Goal: Task Accomplishment & Management: Use online tool/utility

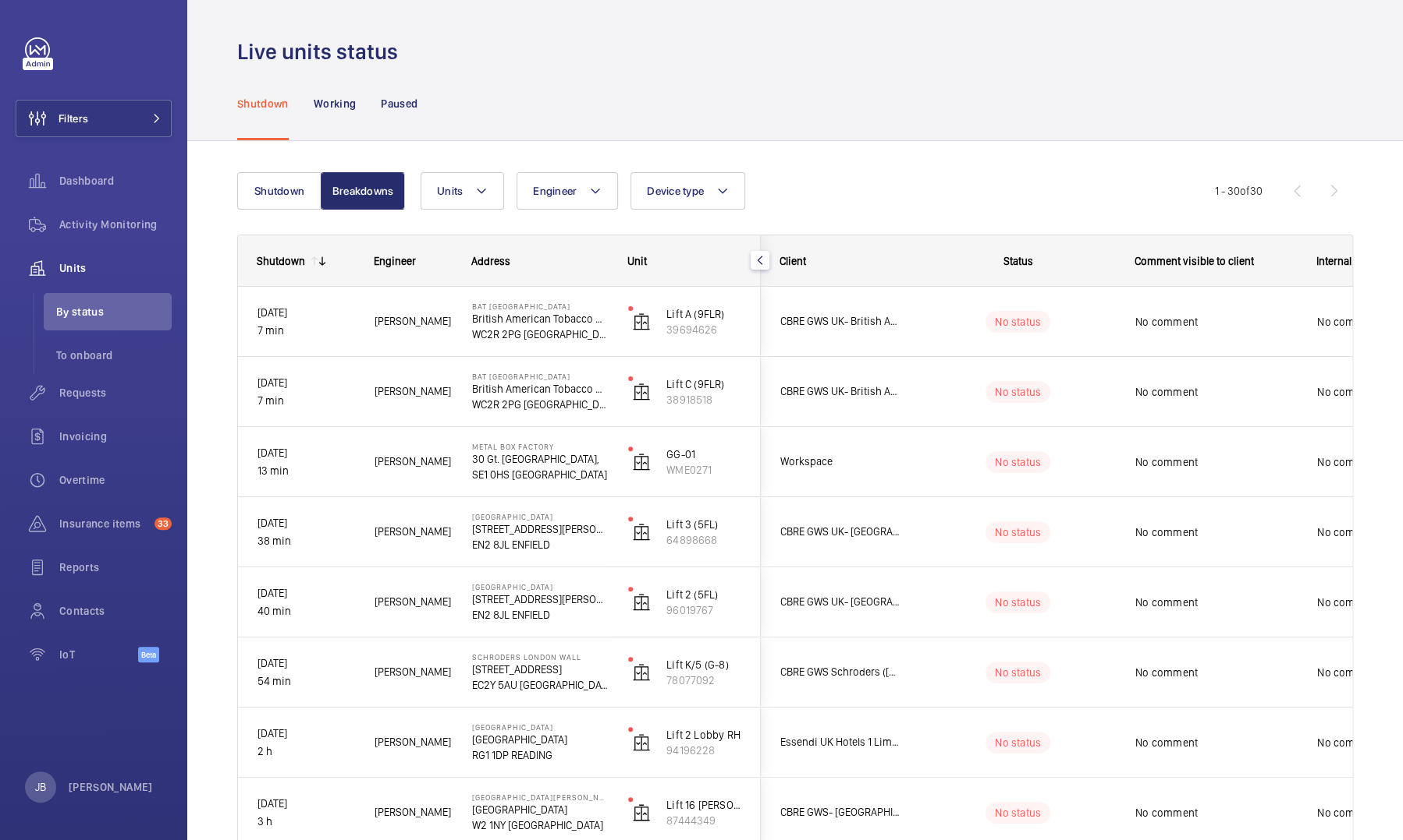
scroll to position [672, 0]
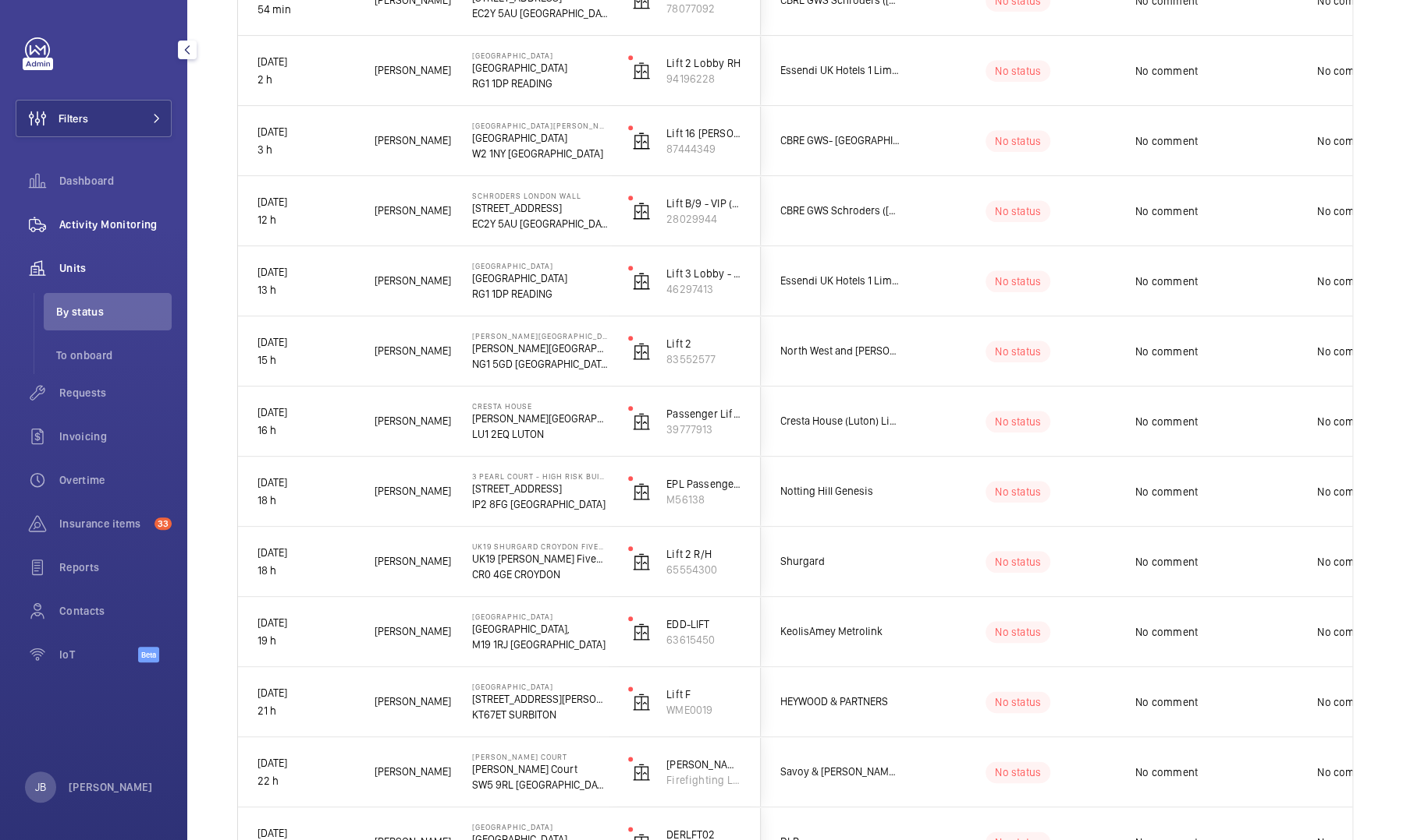
click at [108, 229] on span "Activity Monitoring" at bounding box center [115, 225] width 113 height 15
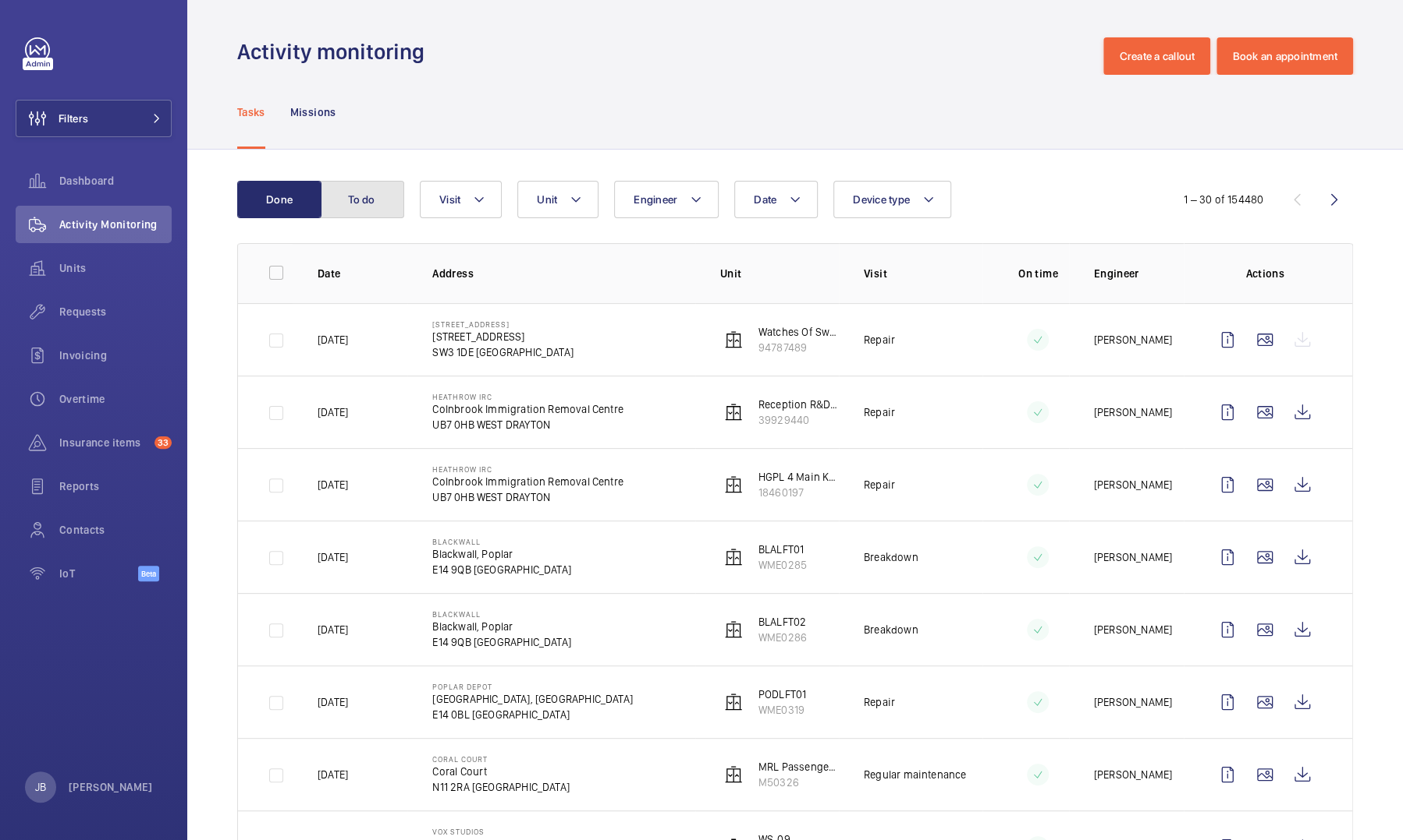
click at [378, 206] on button "To do" at bounding box center [363, 199] width 85 height 37
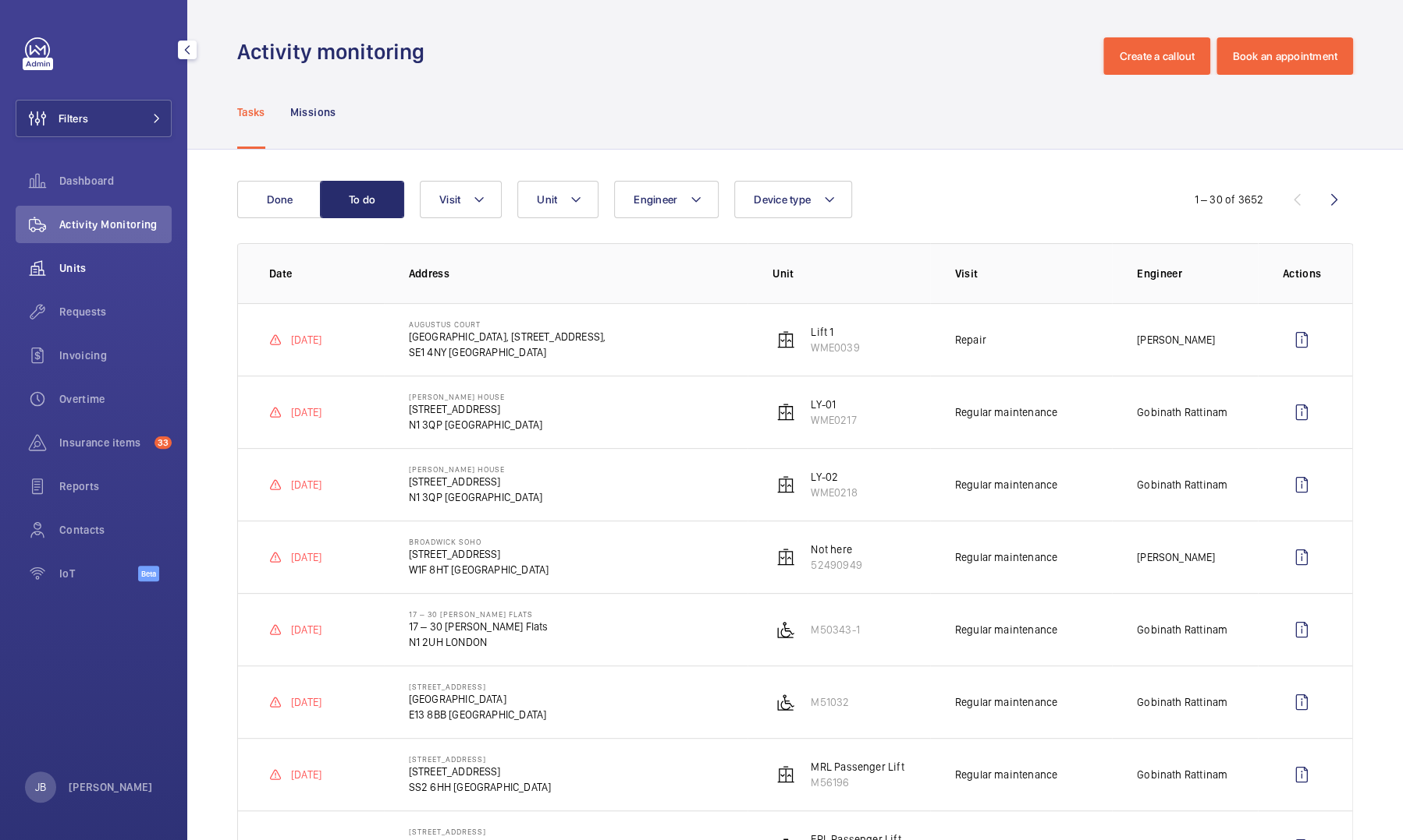
click at [81, 263] on span "Units" at bounding box center [115, 268] width 113 height 15
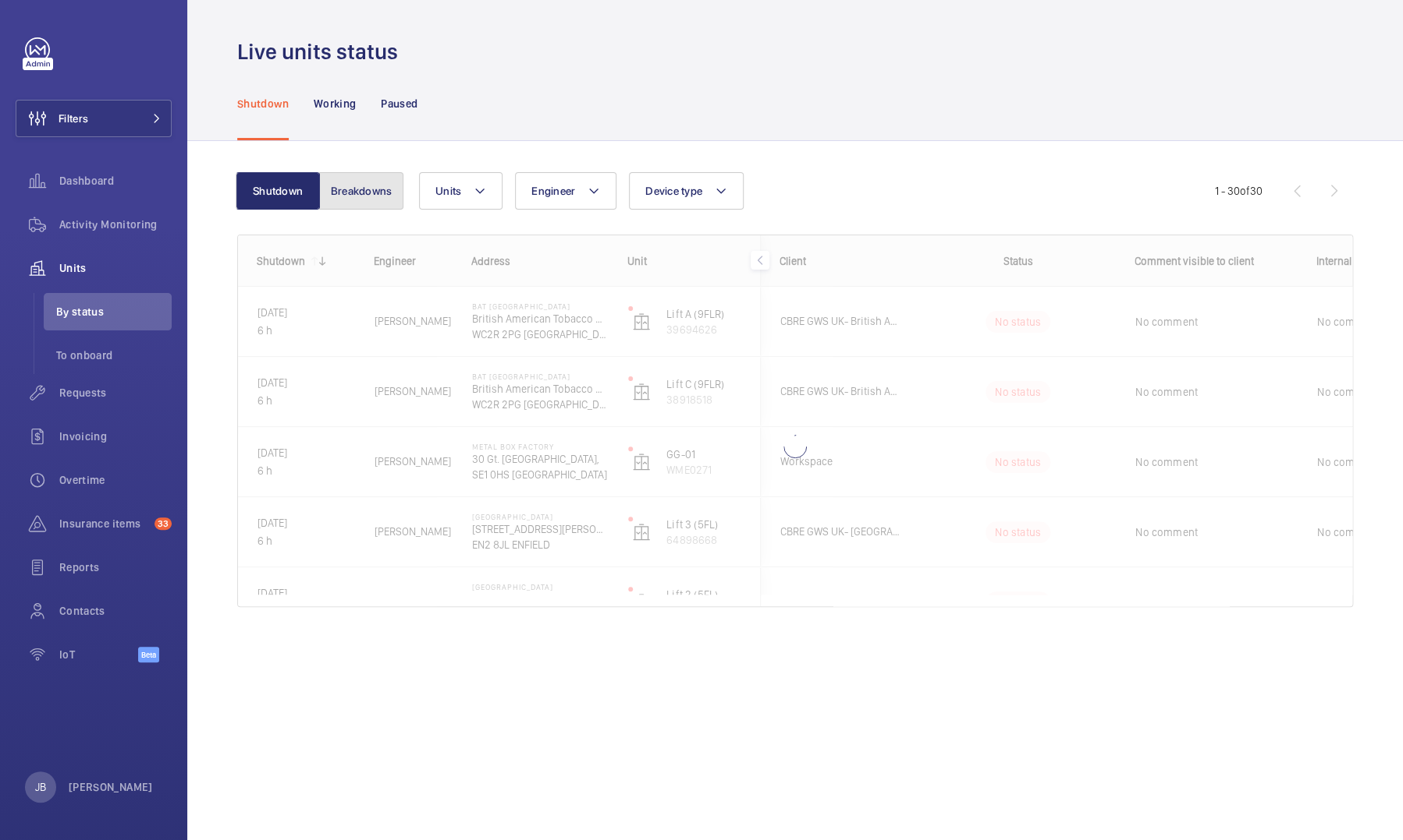
click at [361, 195] on button "Breakdowns" at bounding box center [362, 190] width 85 height 37
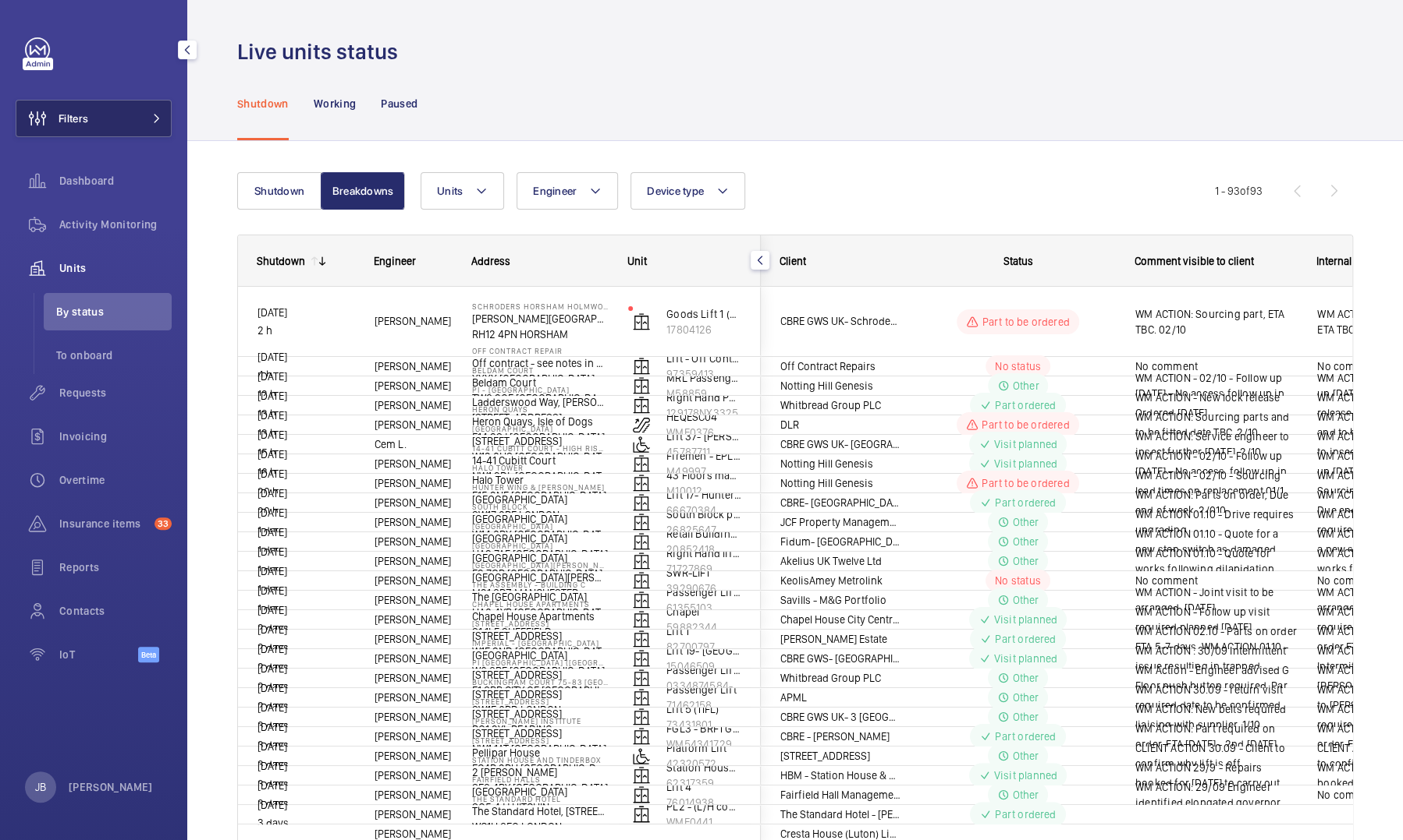
click at [95, 108] on button "Filters" at bounding box center [93, 118] width 156 height 37
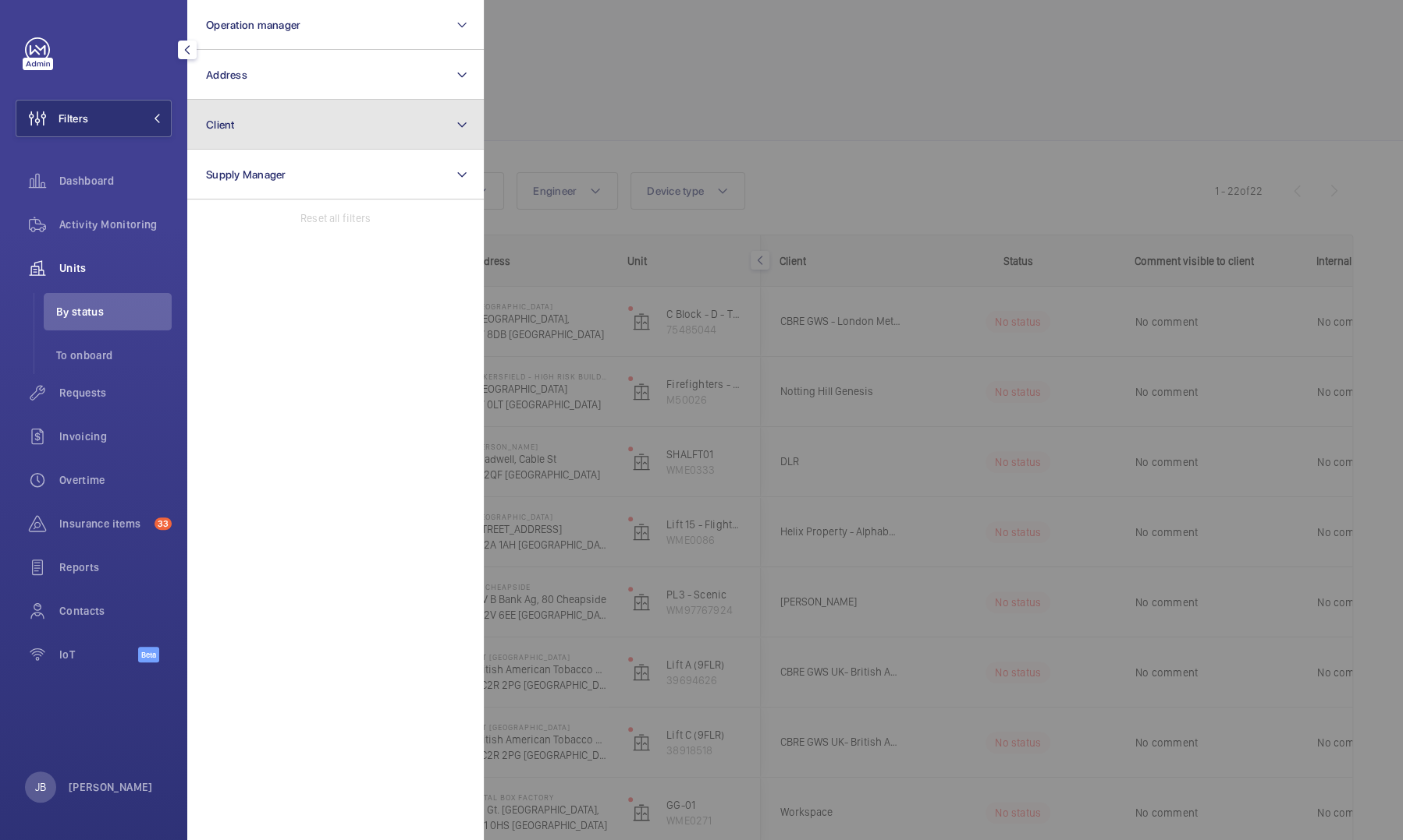
click at [274, 142] on button "Client" at bounding box center [336, 125] width 296 height 50
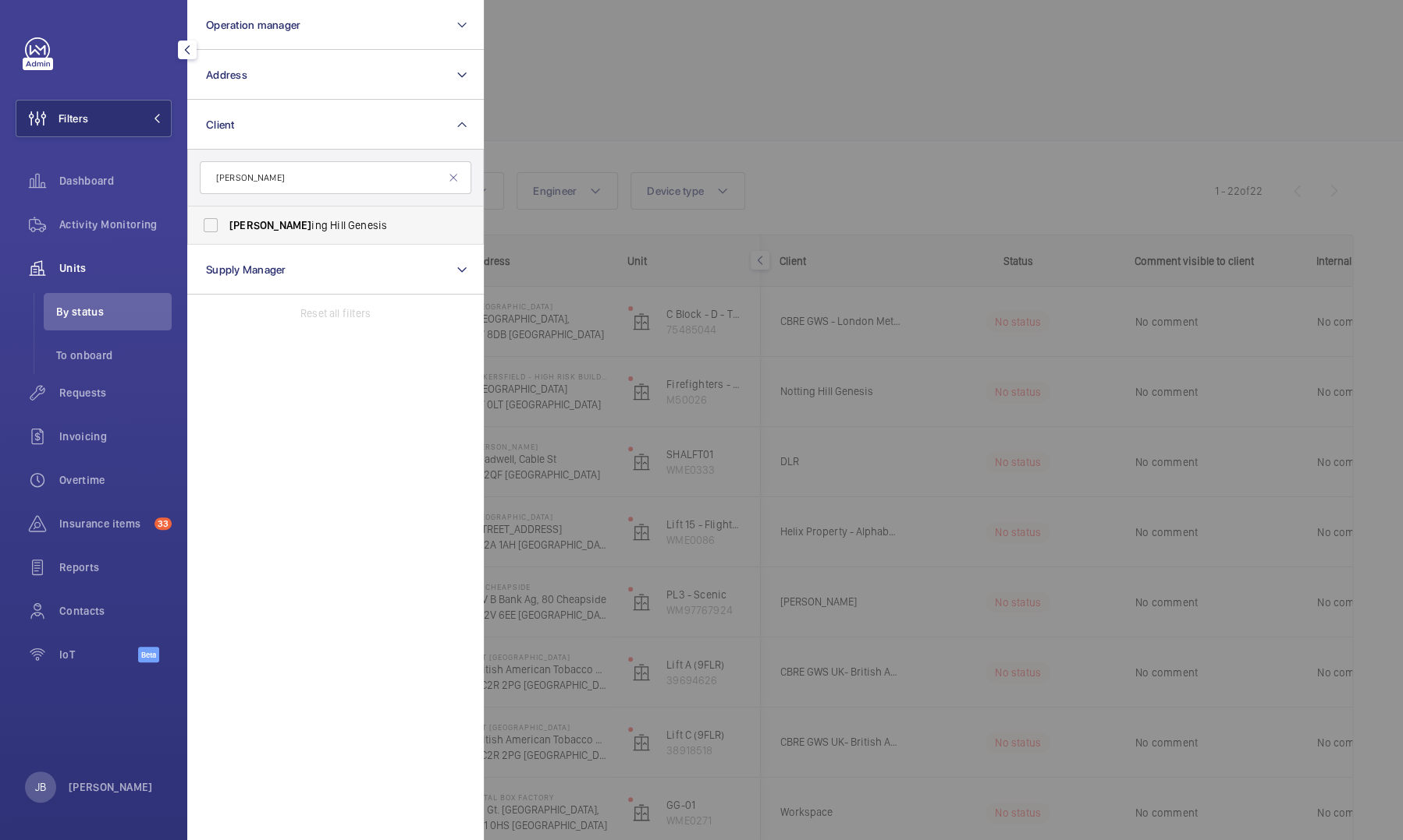
type input "[PERSON_NAME]"
click at [264, 236] on label "[PERSON_NAME] ing [PERSON_NAME] Genesis" at bounding box center [324, 225] width 271 height 37
click at [226, 236] on input "[PERSON_NAME] ing [PERSON_NAME] Genesis" at bounding box center [211, 225] width 31 height 31
checkbox input "true"
click at [572, 52] on div at bounding box center [1185, 420] width 1403 height 840
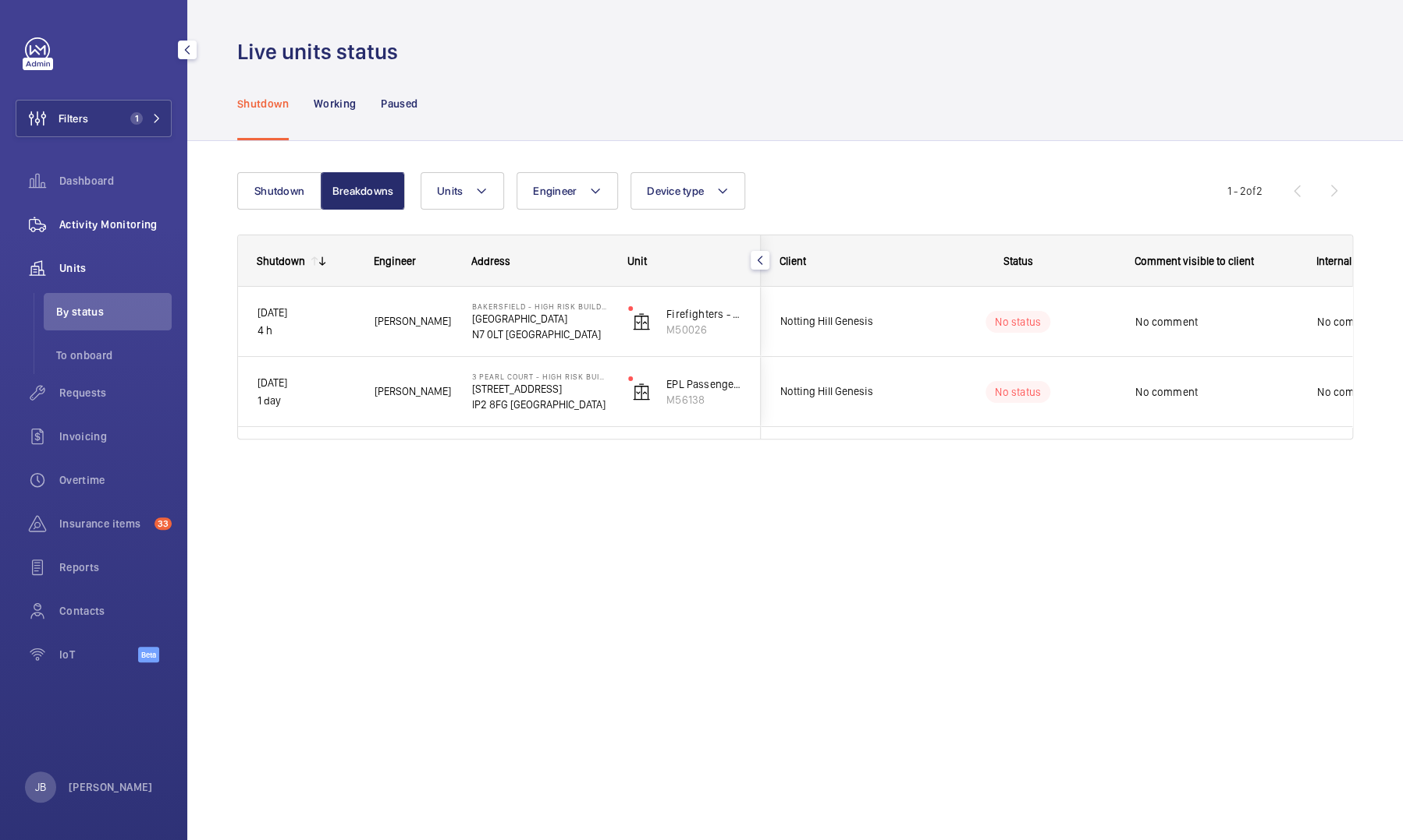
click at [113, 220] on span "Activity Monitoring" at bounding box center [115, 225] width 113 height 15
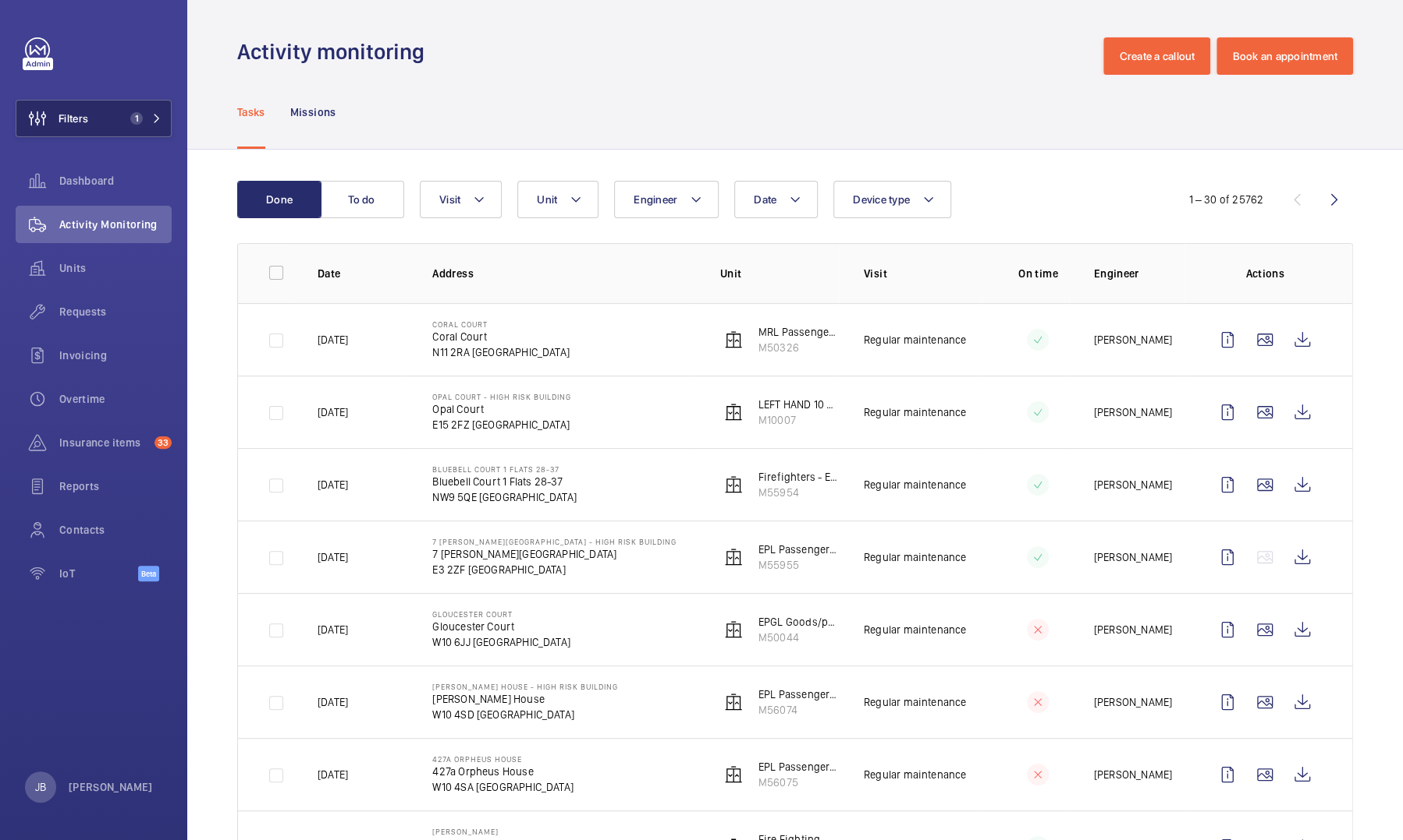
click at [110, 110] on button "Filters 1" at bounding box center [93, 118] width 156 height 37
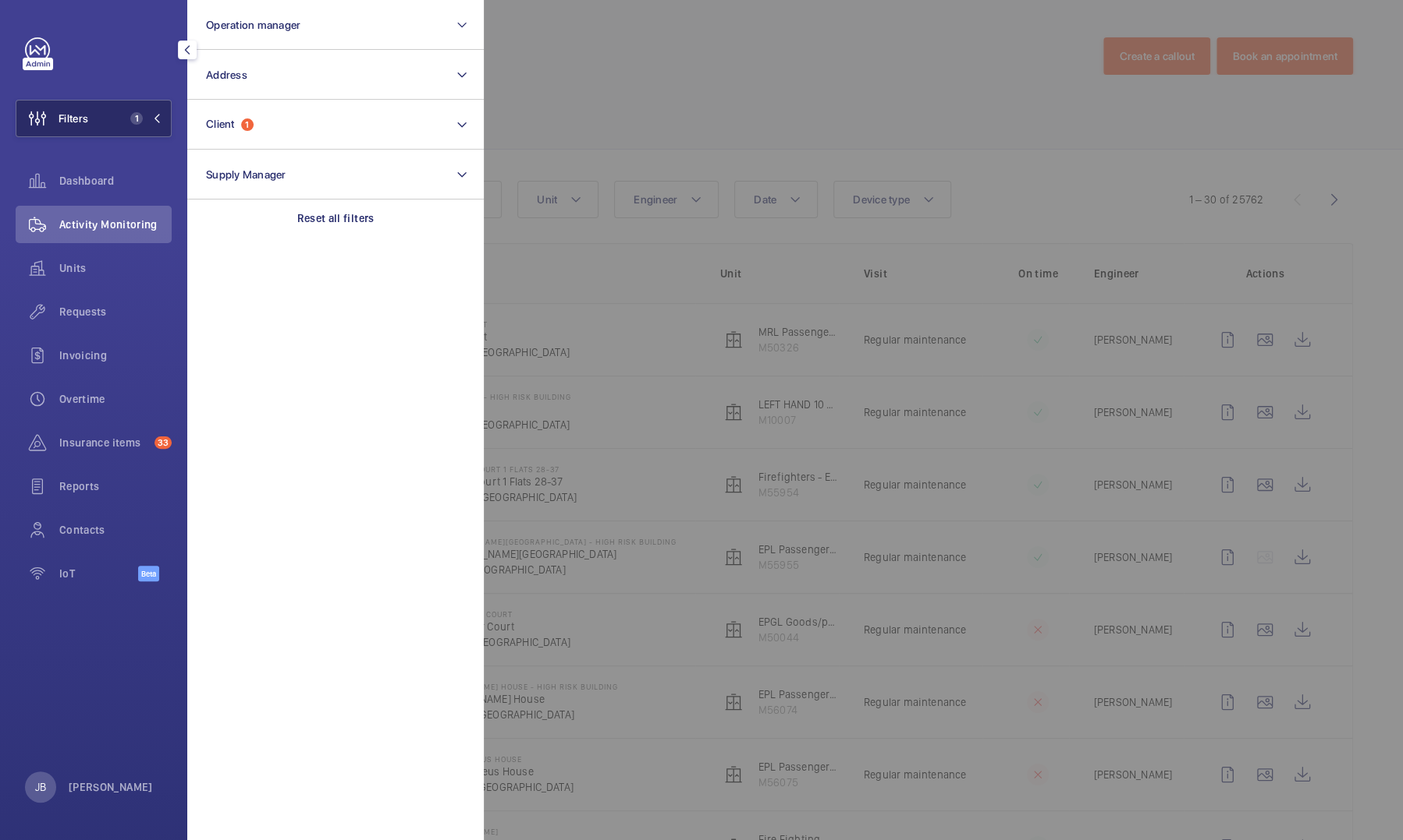
click at [110, 110] on button "Filters 1" at bounding box center [93, 118] width 156 height 37
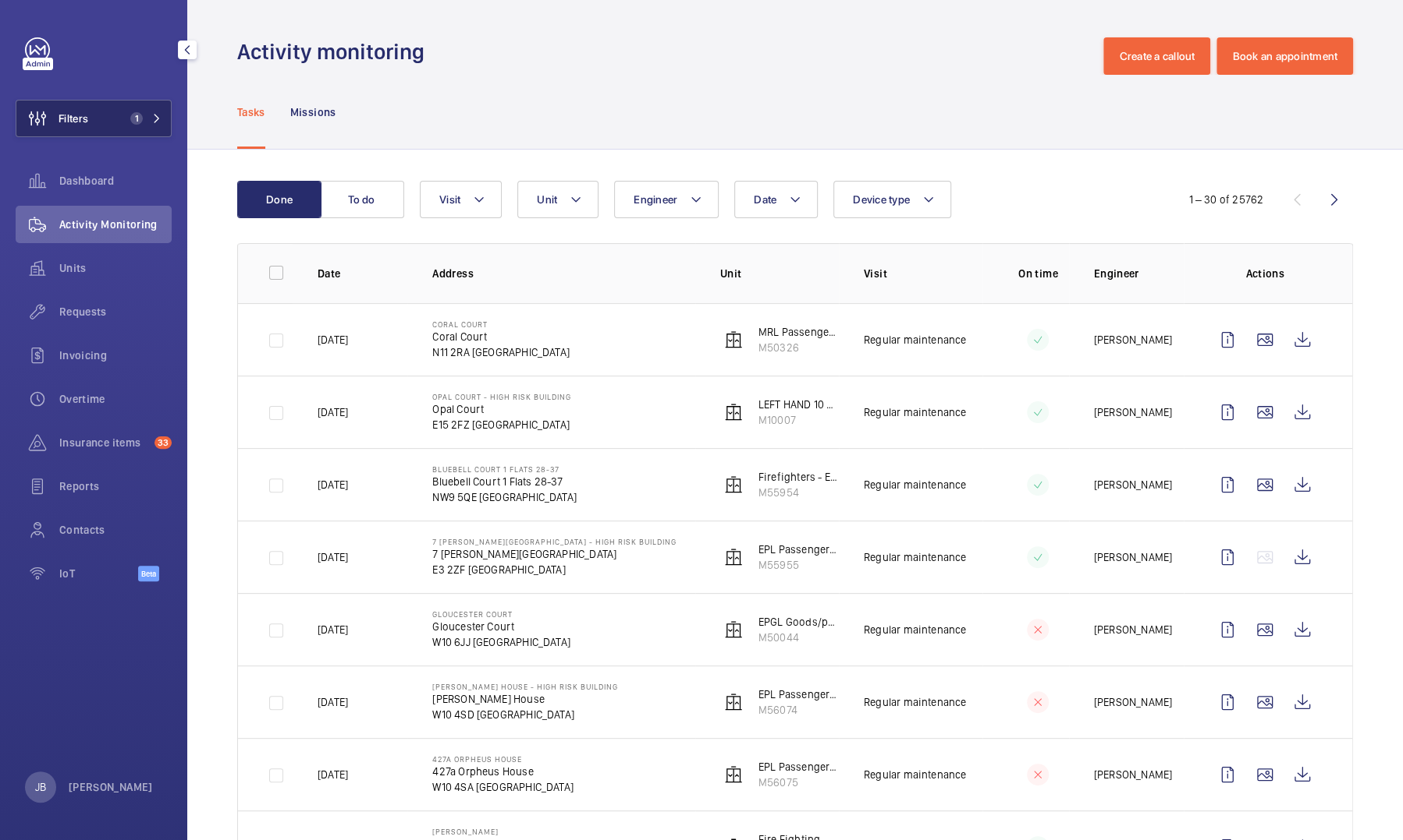
click at [85, 120] on span "Filters" at bounding box center [73, 118] width 30 height 15
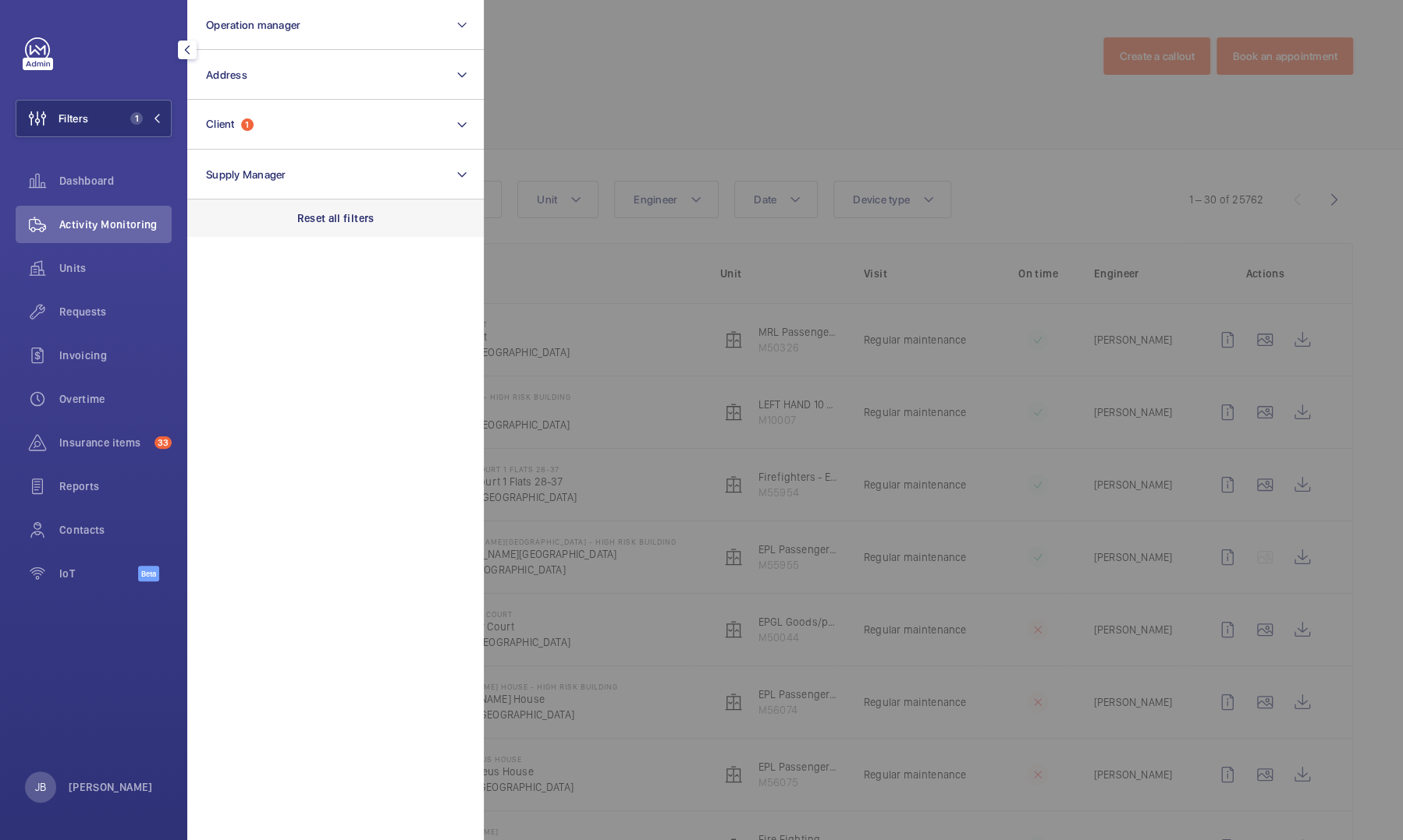
click at [333, 229] on div "Reset all filters" at bounding box center [336, 218] width 296 height 37
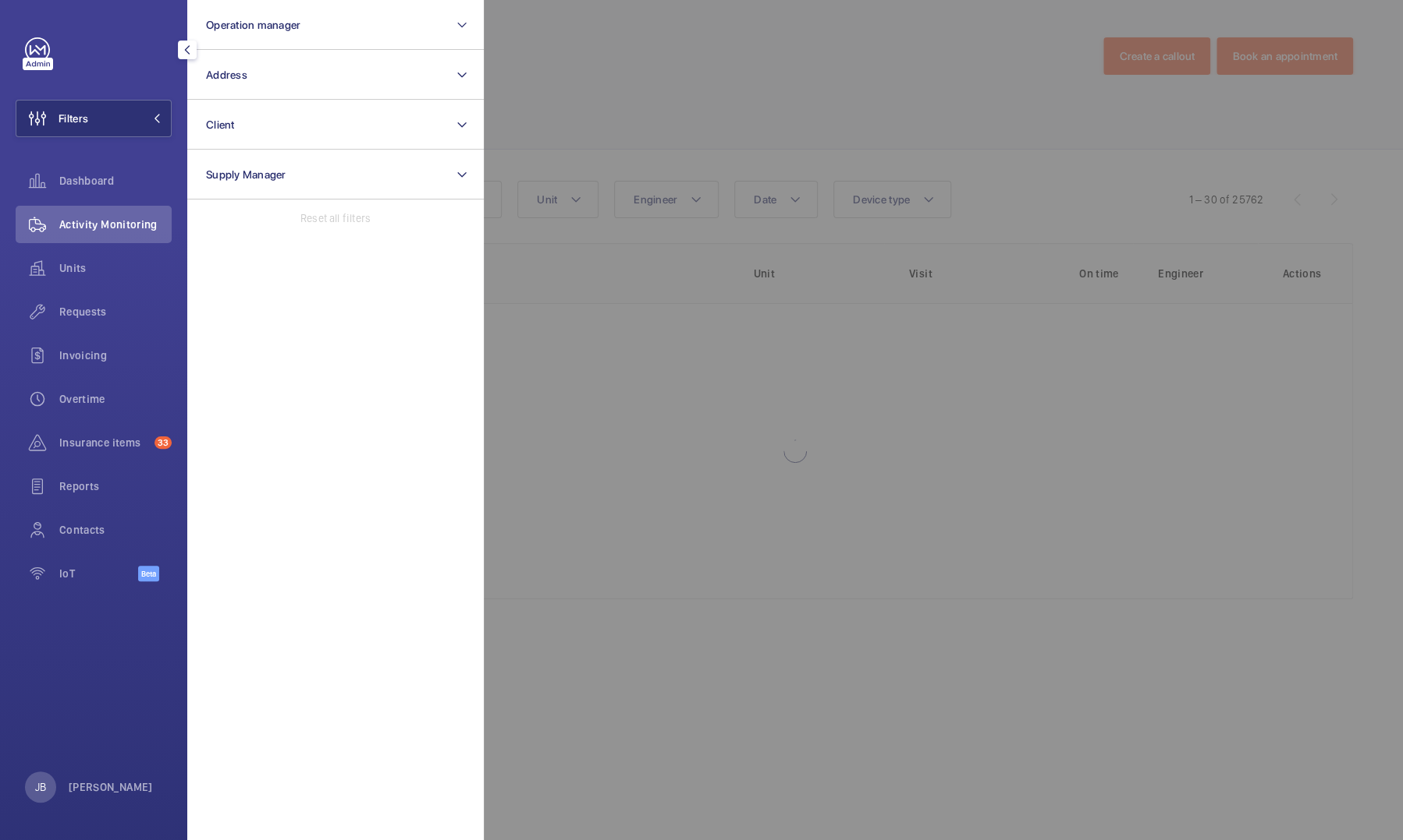
click at [566, 105] on div at bounding box center [1185, 420] width 1403 height 840
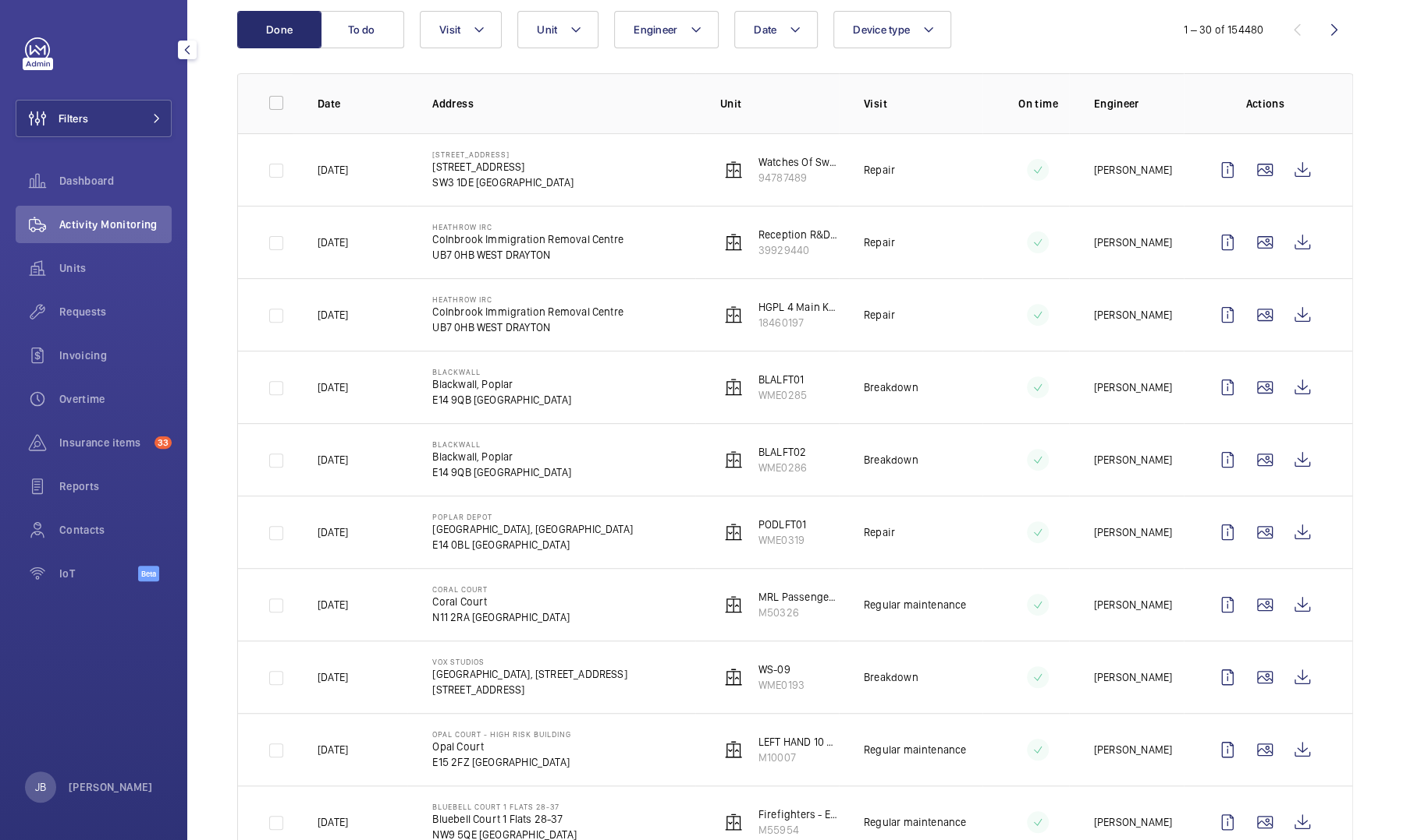
scroll to position [171, 0]
click at [107, 111] on button "Filters" at bounding box center [93, 118] width 156 height 37
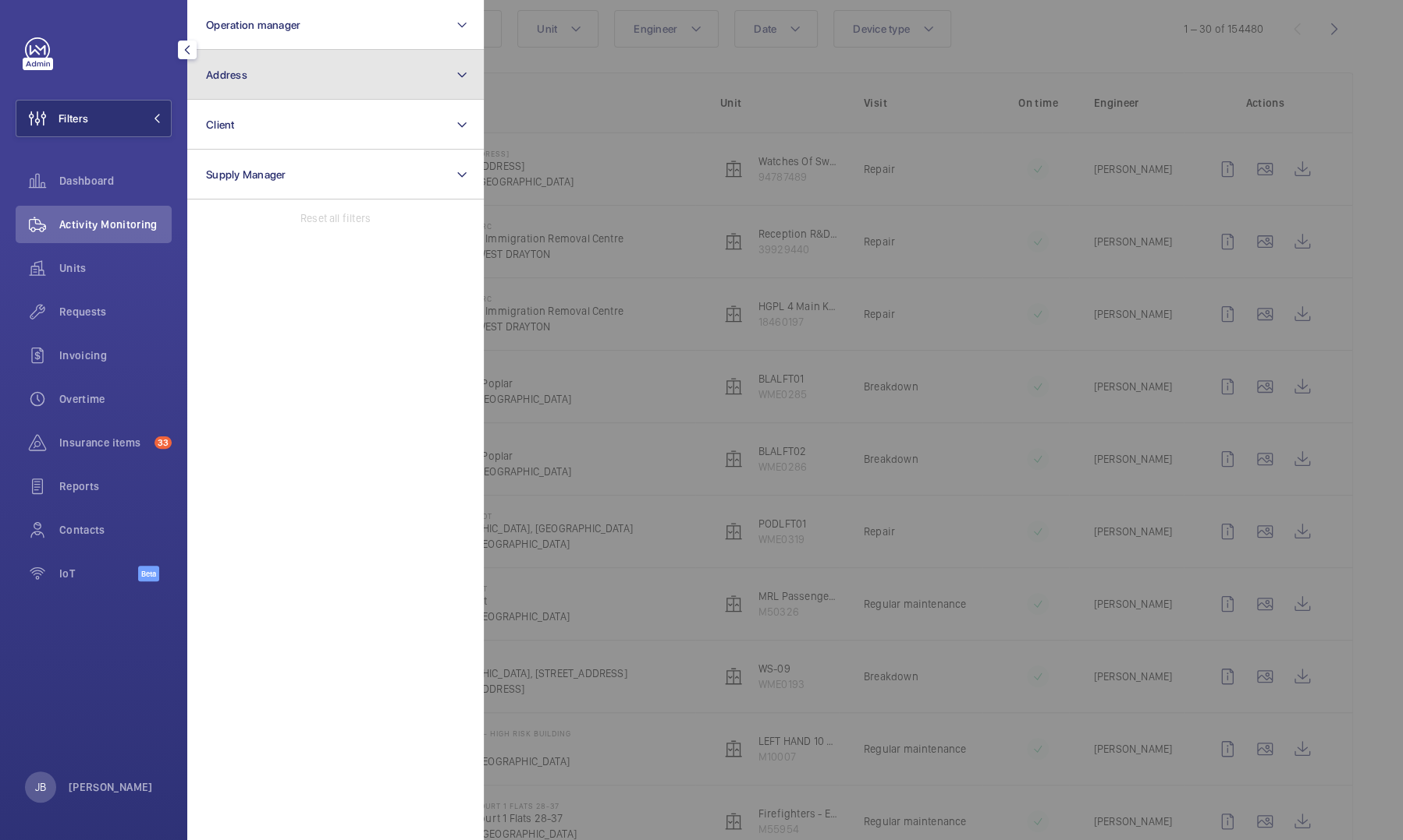
click at [295, 95] on button "Address" at bounding box center [336, 75] width 296 height 50
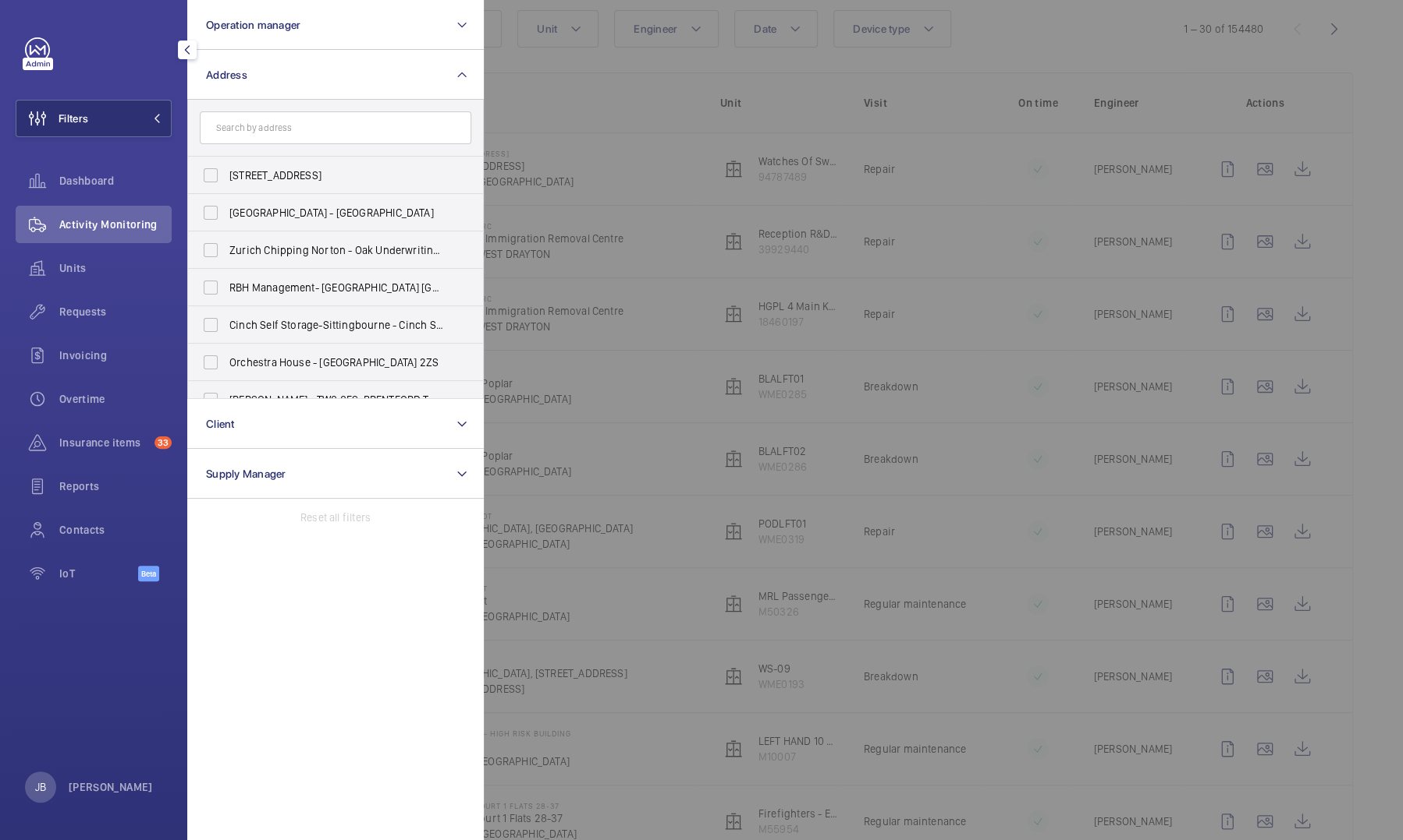
click at [275, 120] on input "text" at bounding box center [336, 128] width 271 height 33
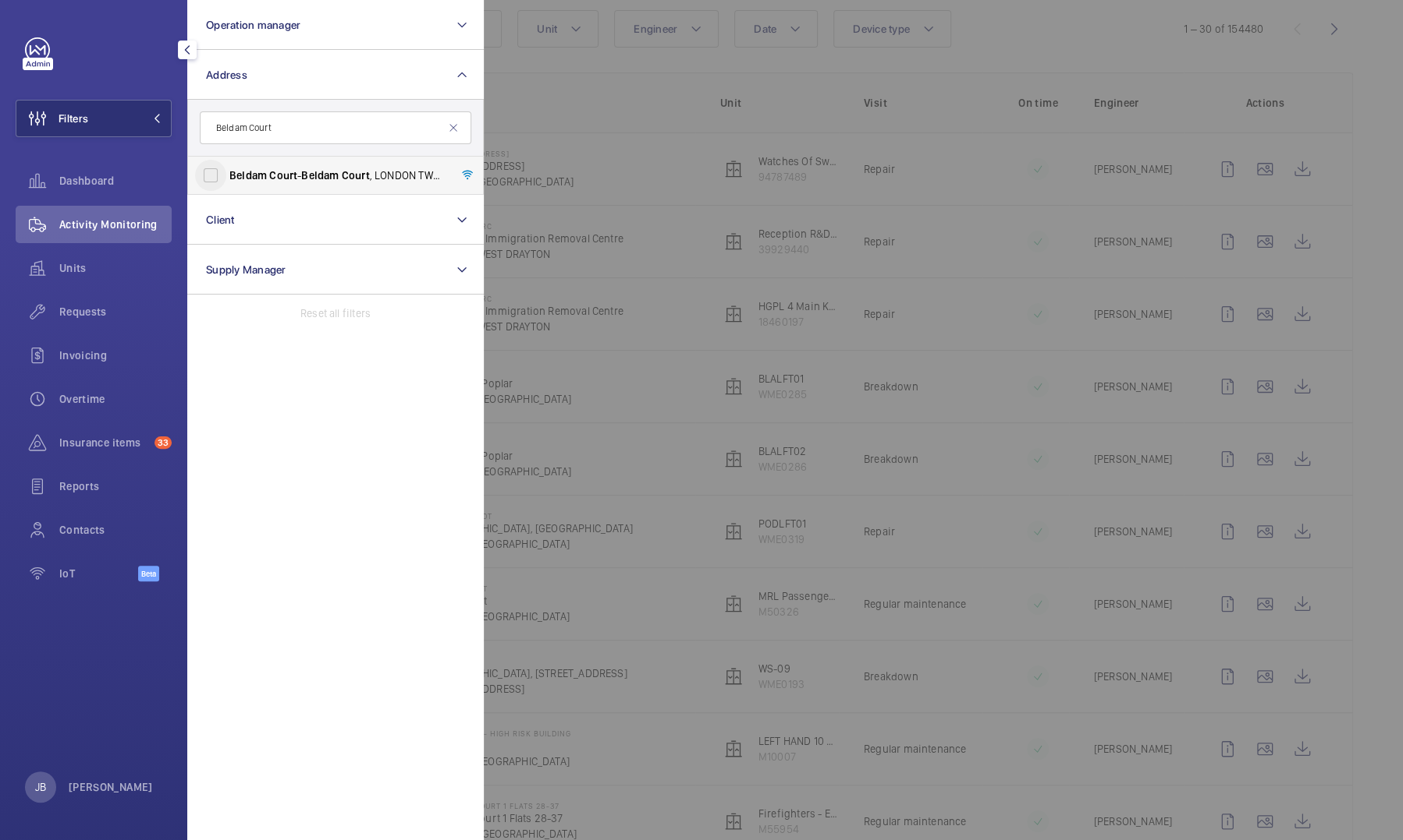
type input "Beldam Court"
click at [213, 171] on input "[STREET_ADDRESS]" at bounding box center [211, 175] width 31 height 31
checkbox input "true"
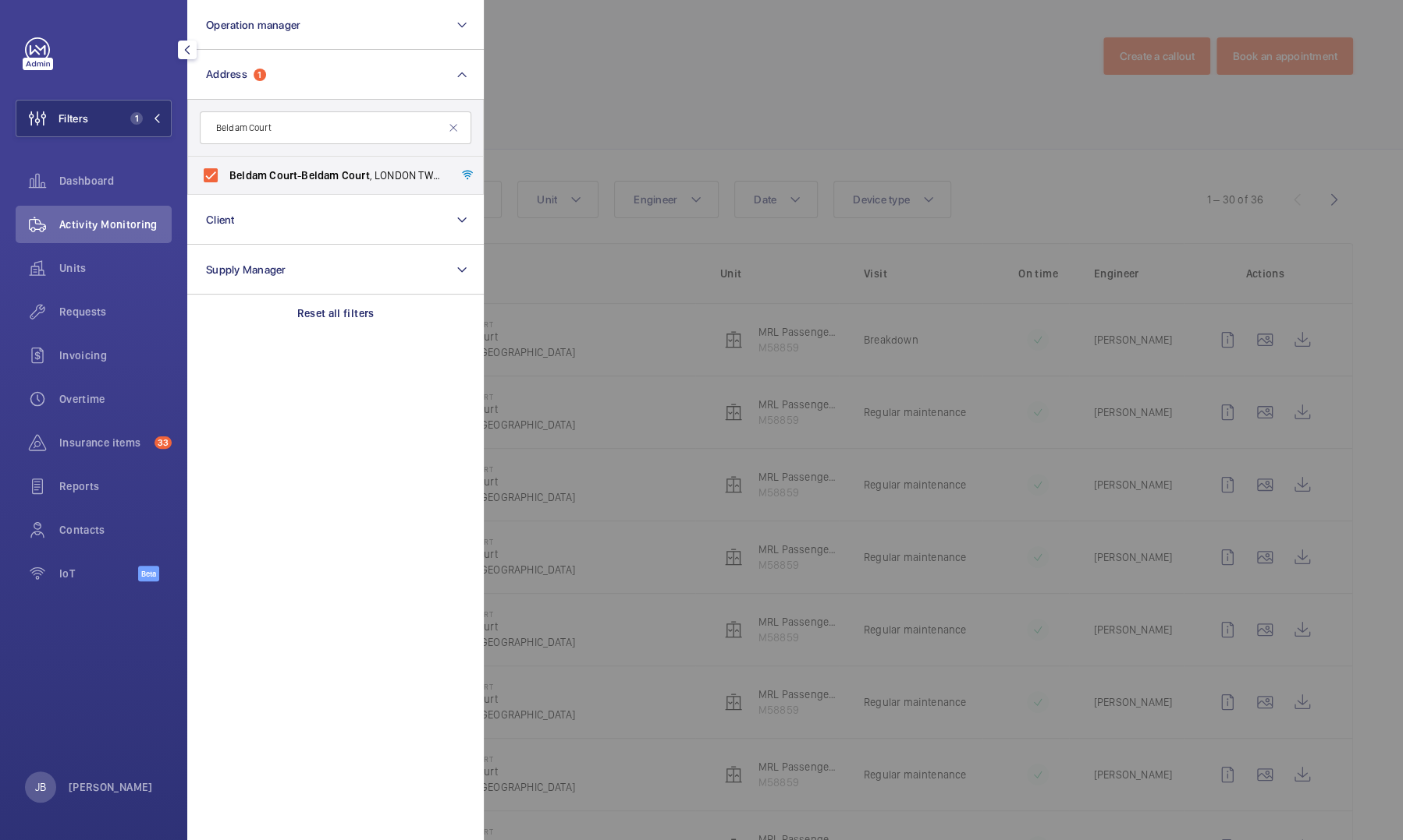
click at [576, 95] on div at bounding box center [1185, 420] width 1403 height 840
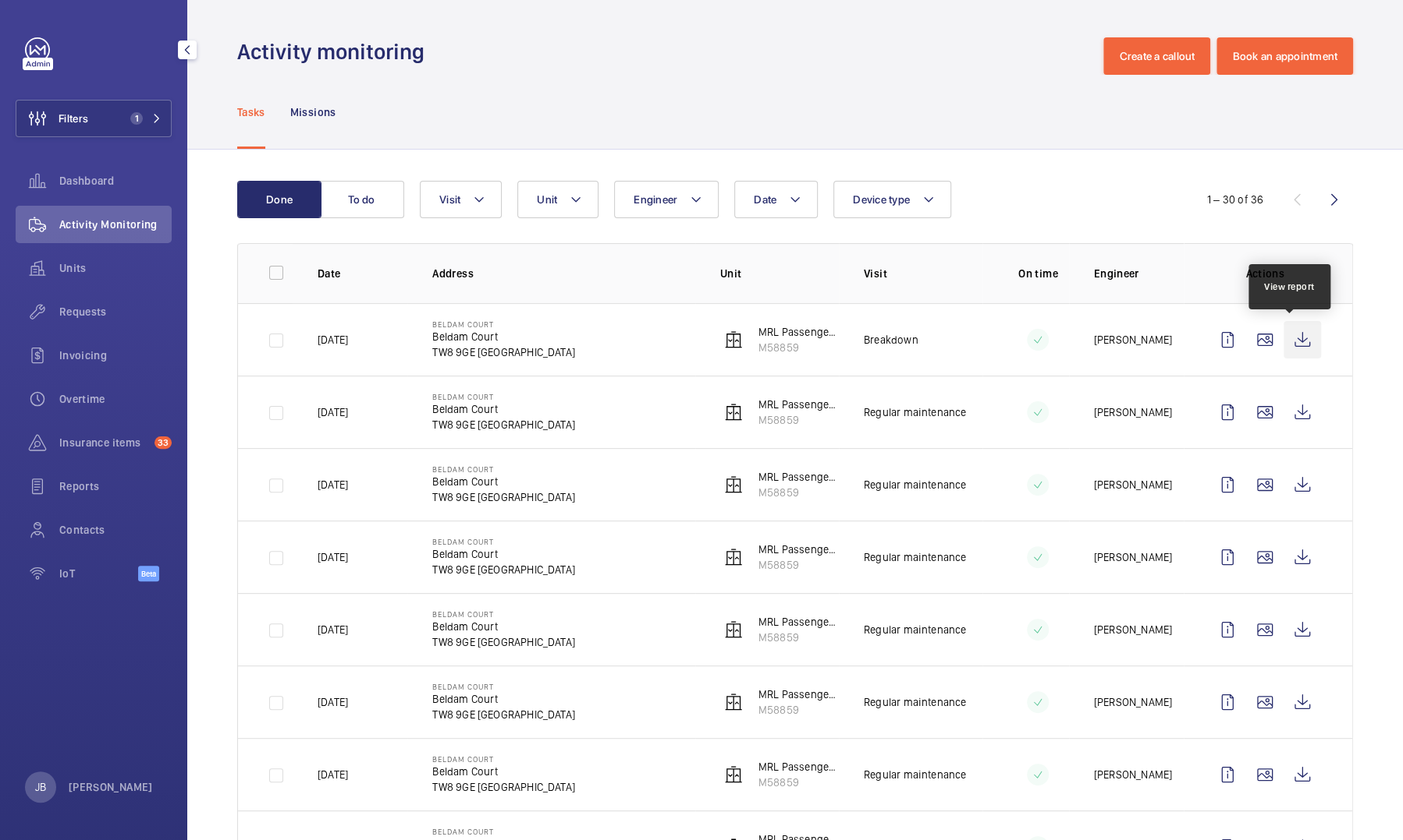
click at [1291, 340] on wm-front-icon-button at bounding box center [1301, 339] width 38 height 37
